Goal: Navigation & Orientation: Understand site structure

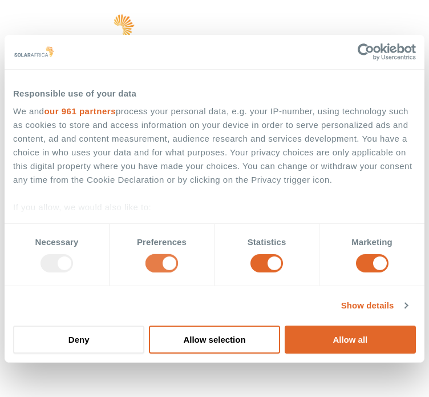
click at [172, 260] on input "Preferences" at bounding box center [162, 263] width 33 height 18
checkbox input "false"
click at [269, 259] on input "Statistics" at bounding box center [267, 263] width 33 height 18
checkbox input "false"
click at [378, 263] on input "Marketing" at bounding box center [372, 263] width 33 height 18
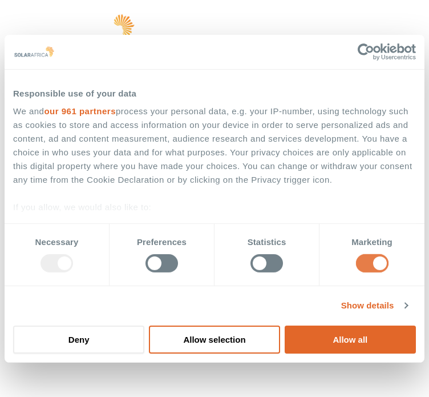
checkbox input "false"
click at [217, 337] on button "Allow selection" at bounding box center [214, 340] width 131 height 28
